Goal: Transaction & Acquisition: Purchase product/service

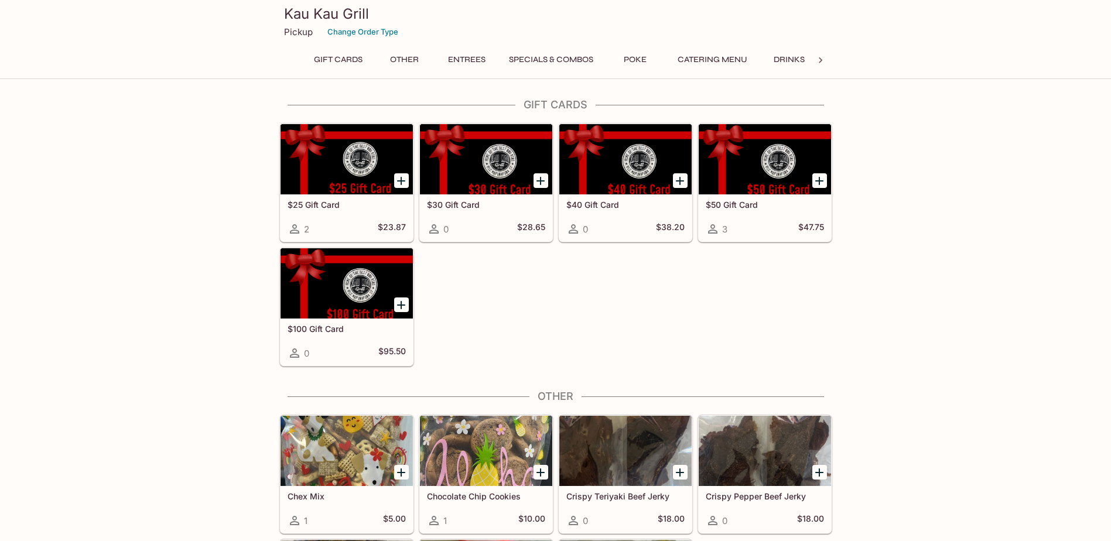
click at [569, 63] on button "Specials & Combos" at bounding box center [550, 60] width 97 height 16
click at [819, 61] on icon at bounding box center [821, 60] width 12 height 12
click at [289, 63] on icon at bounding box center [291, 60] width 12 height 12
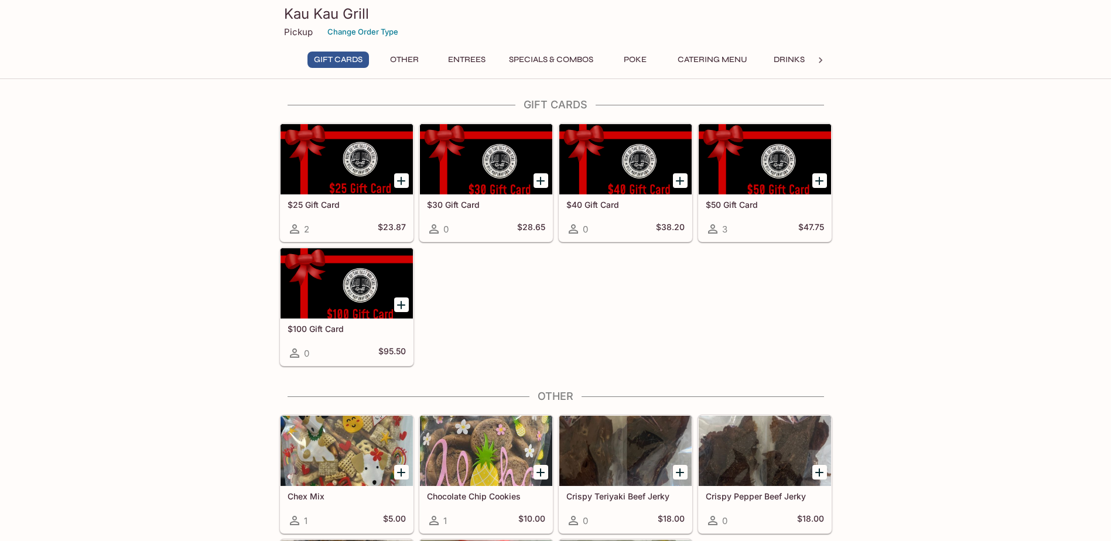
click at [399, 59] on button "Other" at bounding box center [404, 60] width 53 height 16
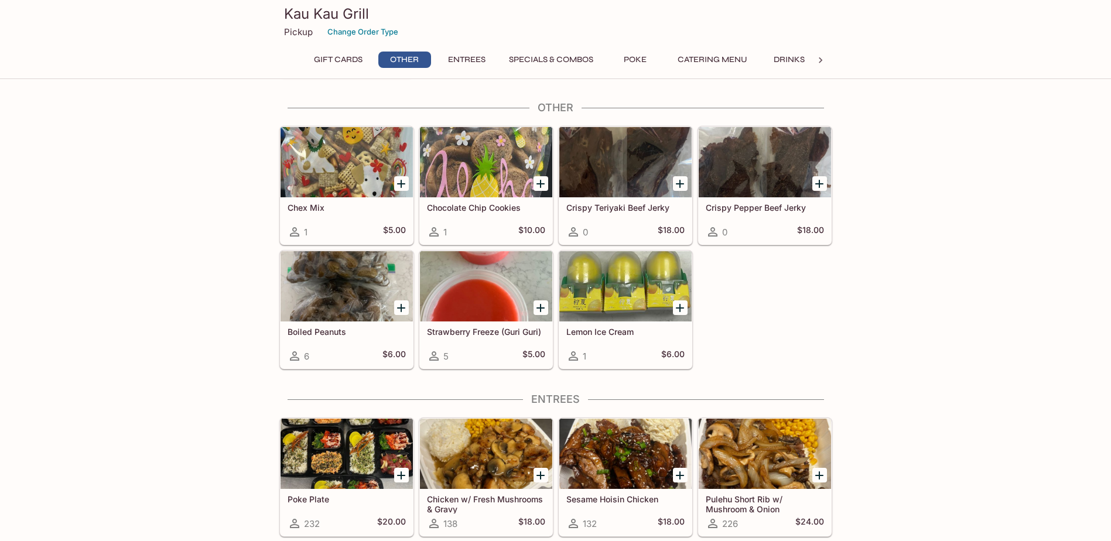
scroll to position [290, 0]
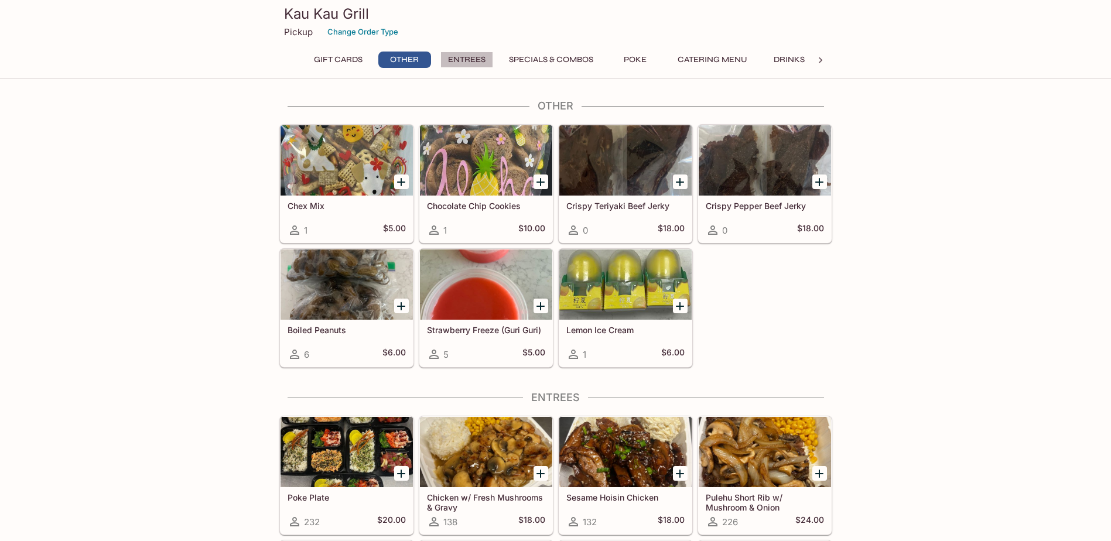
click at [468, 59] on button "Entrees" at bounding box center [466, 60] width 53 height 16
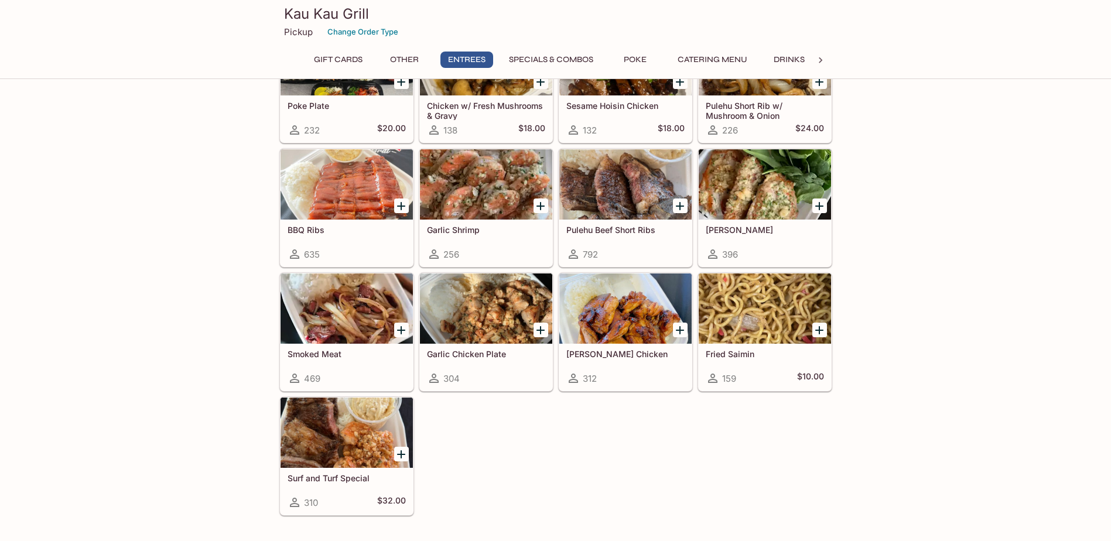
scroll to position [699, 0]
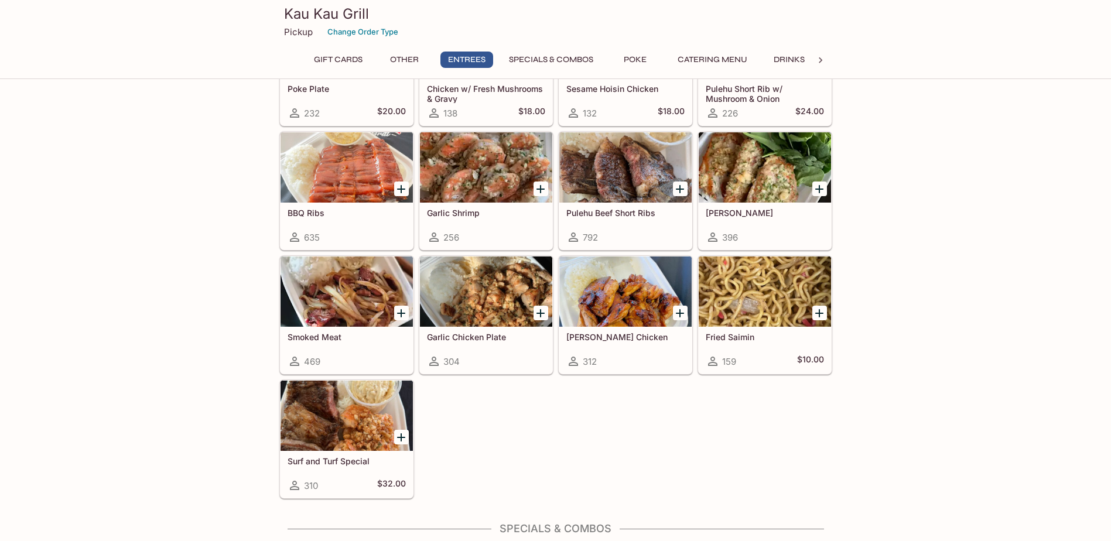
click at [553, 60] on button "Specials & Combos" at bounding box center [550, 60] width 97 height 16
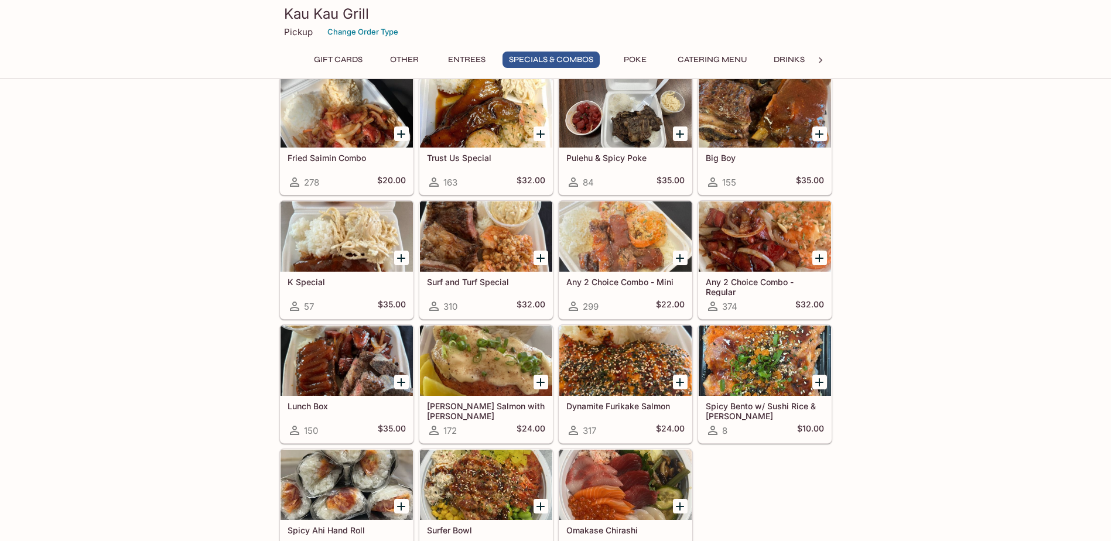
scroll to position [1298, 0]
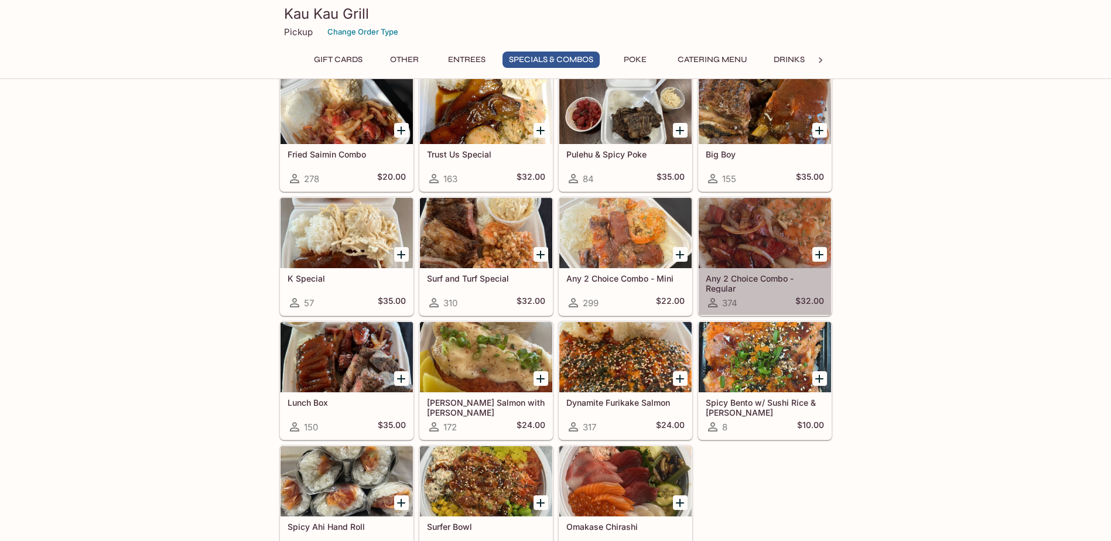
click at [768, 279] on h5 "Any 2 Choice Combo - Regular" at bounding box center [765, 283] width 118 height 19
